Goal: Information Seeking & Learning: Learn about a topic

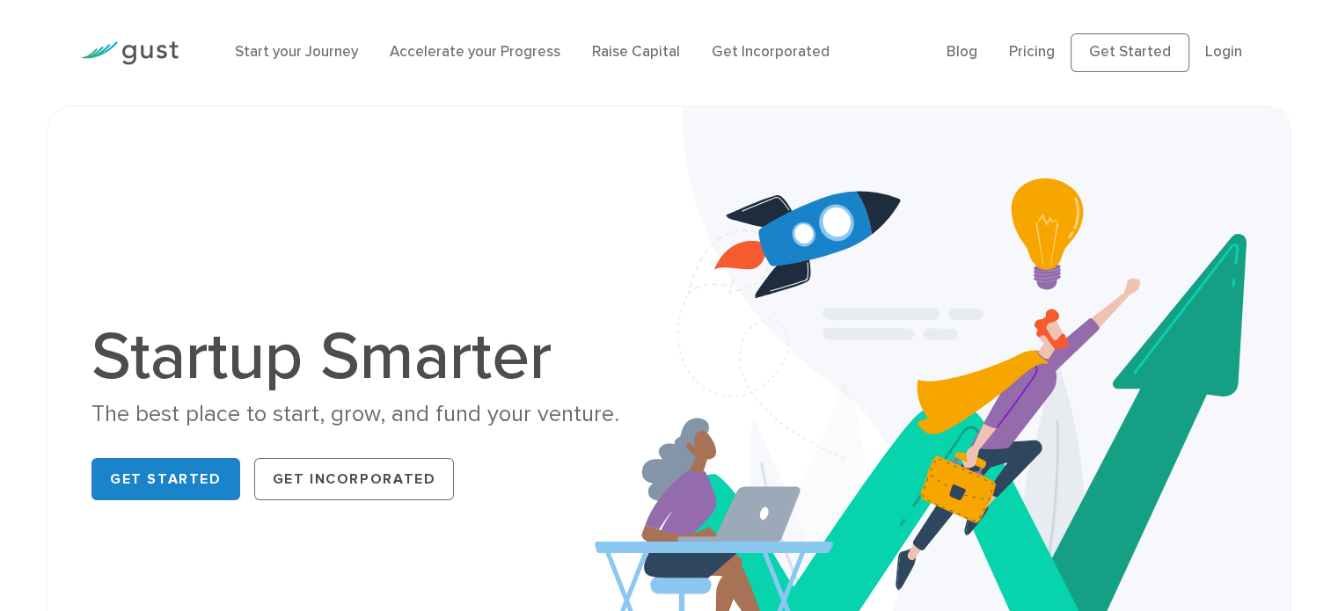
drag, startPoint x: 503, startPoint y: 59, endPoint x: 387, endPoint y: 40, distance: 117.7
click at [503, 58] on link "Accelerate your Progress" at bounding box center [475, 52] width 171 height 18
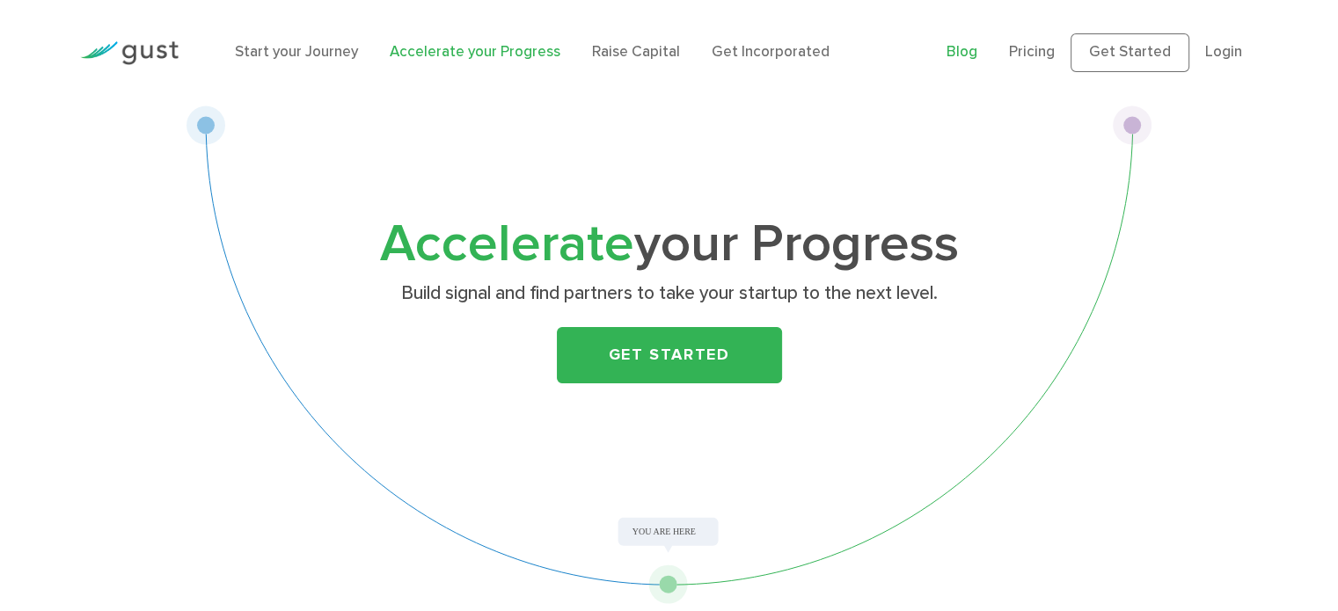
click at [973, 54] on link "Blog" at bounding box center [961, 52] width 31 height 18
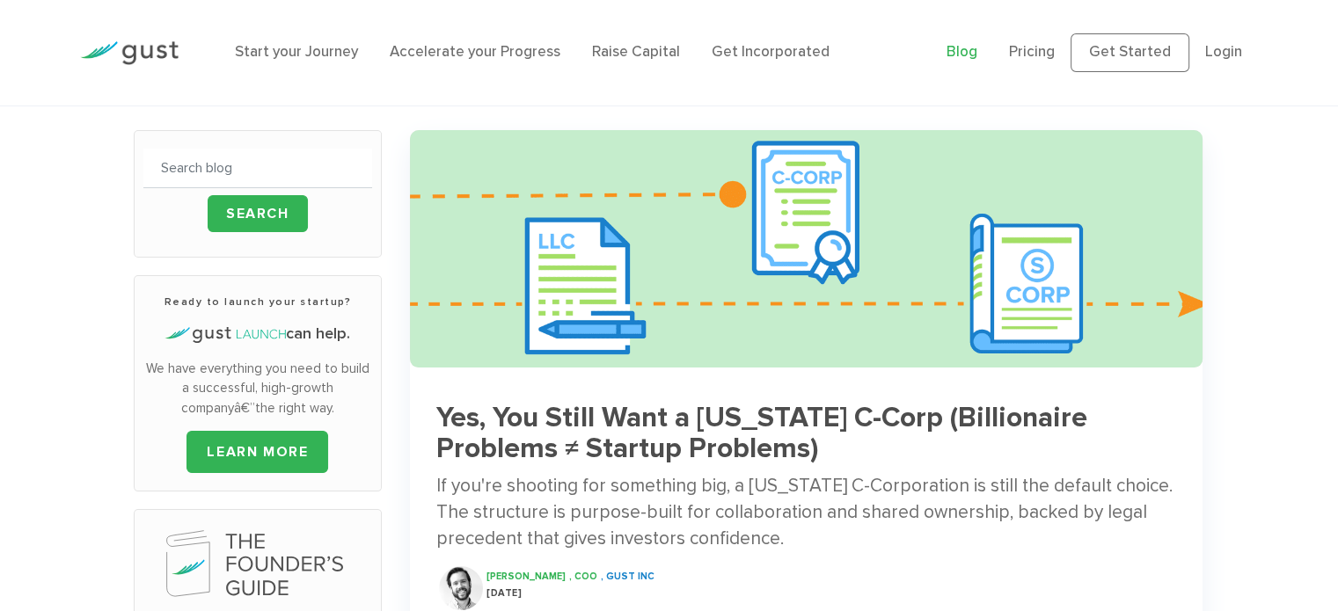
scroll to position [154, 0]
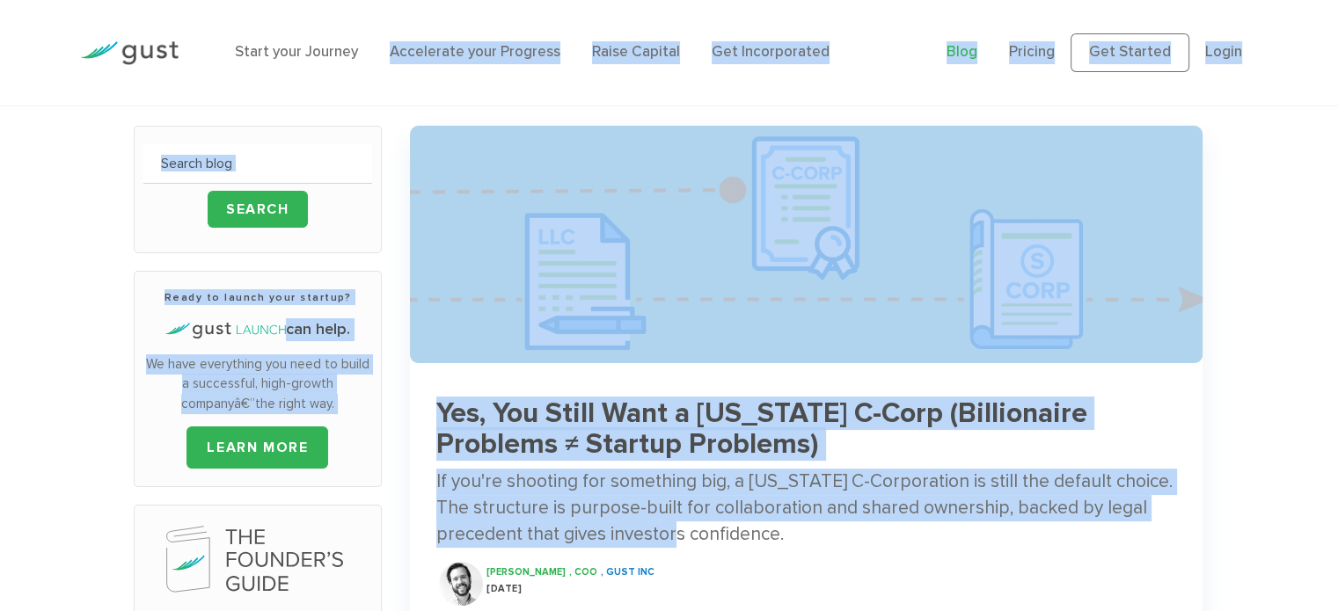
drag, startPoint x: 236, startPoint y: 77, endPoint x: 996, endPoint y: 505, distance: 872.3
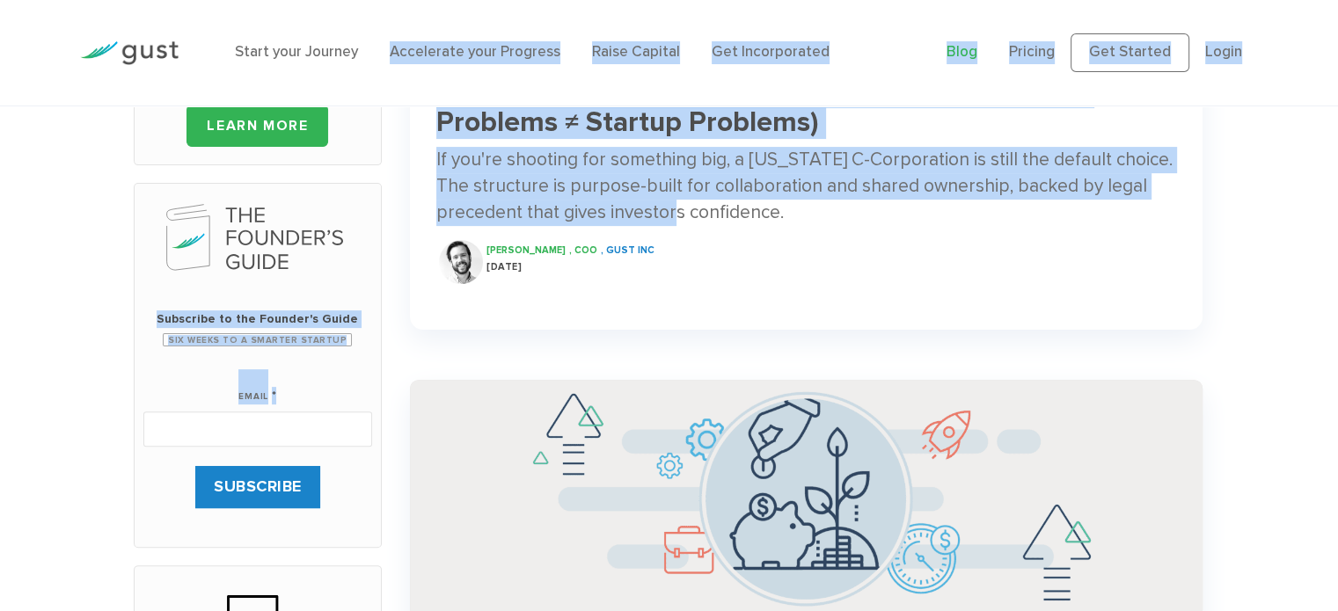
scroll to position [484, 0]
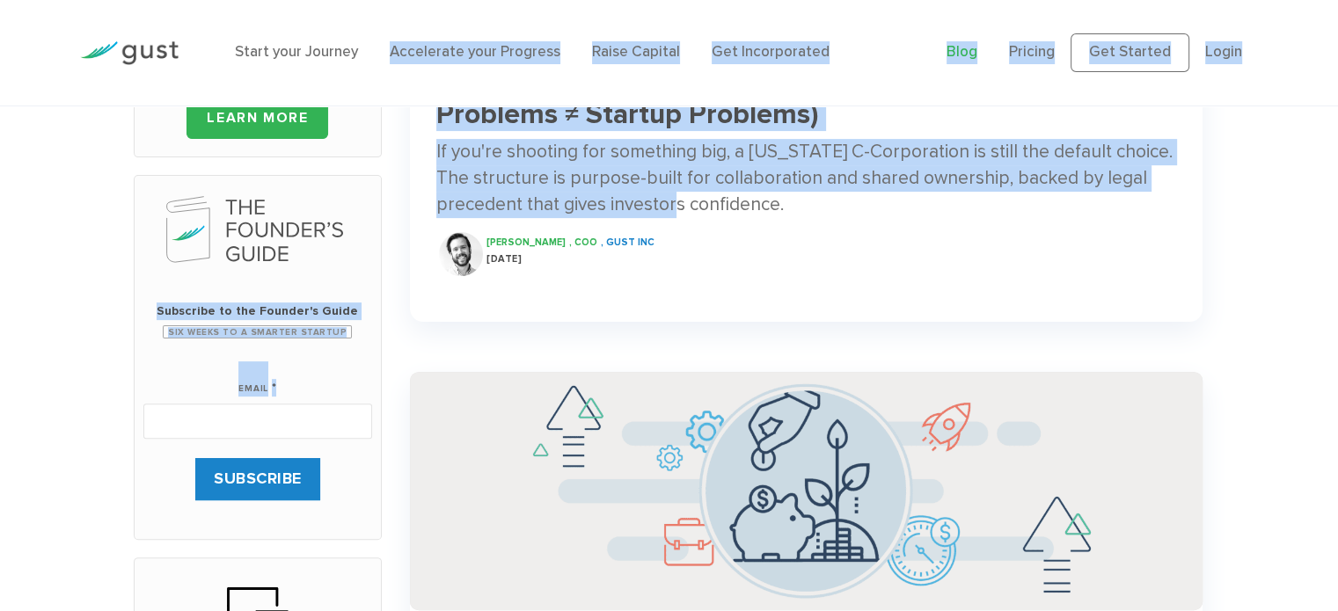
click at [823, 275] on div "Ryan Nash , COO , Gust INC 29 Sep 2025" at bounding box center [837, 254] width 703 height 44
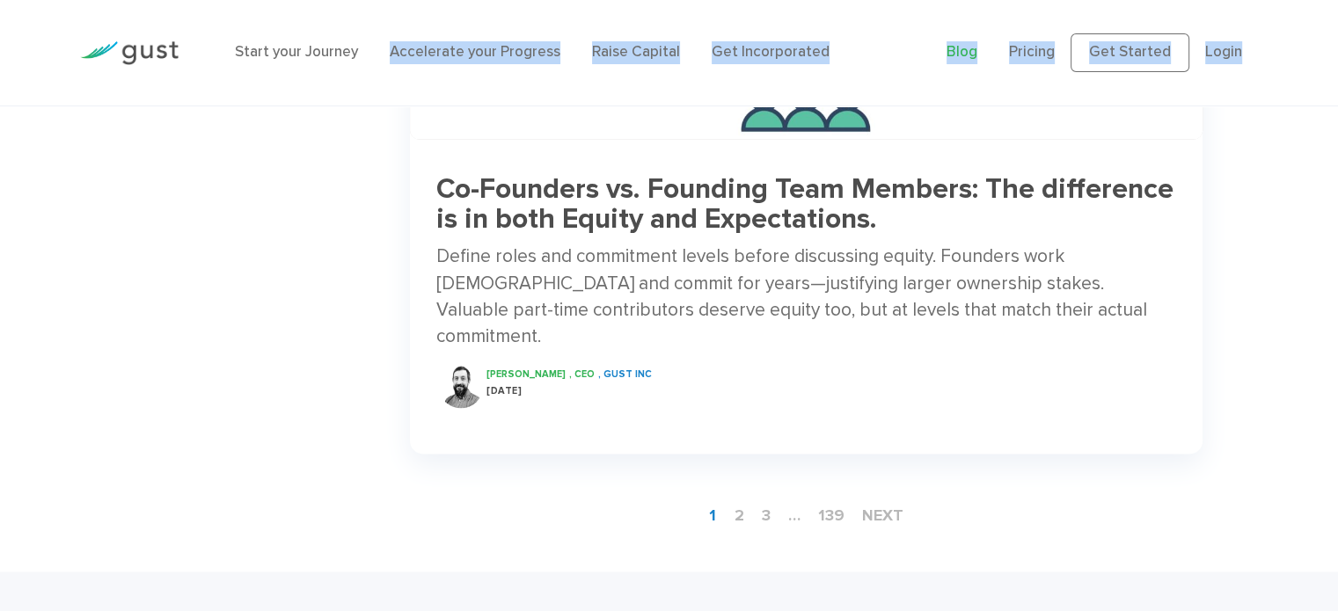
scroll to position [2660, 0]
